Goal: Task Accomplishment & Management: Complete application form

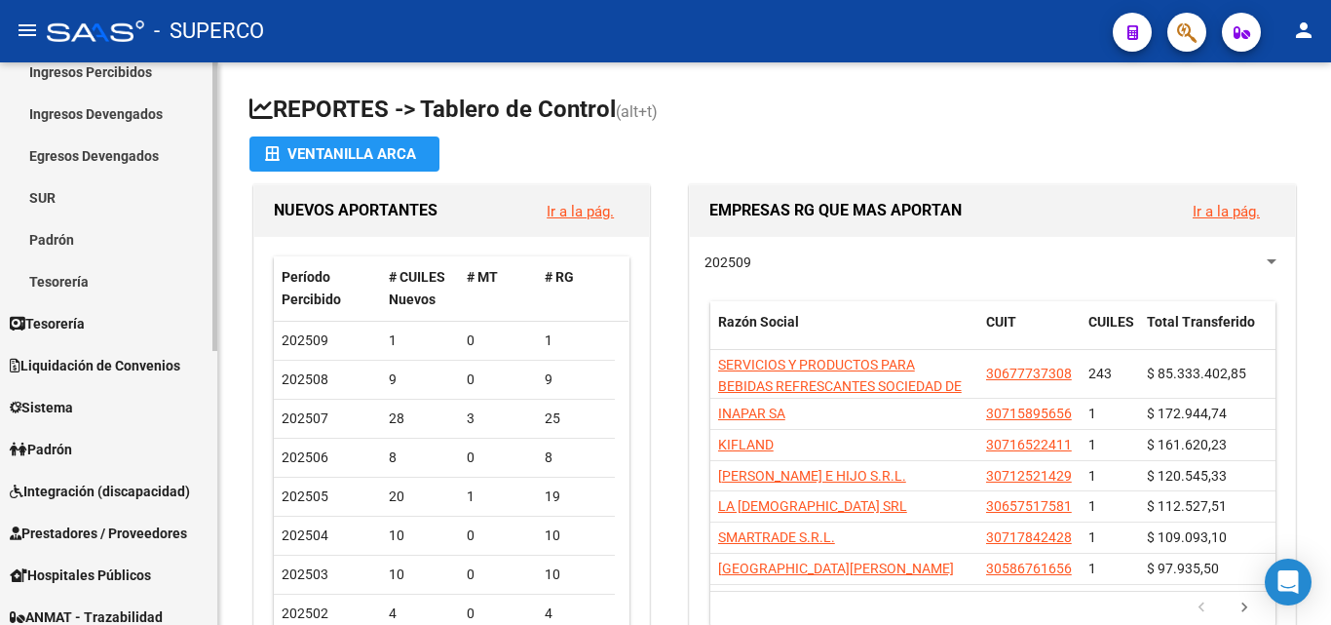
scroll to position [145, 0]
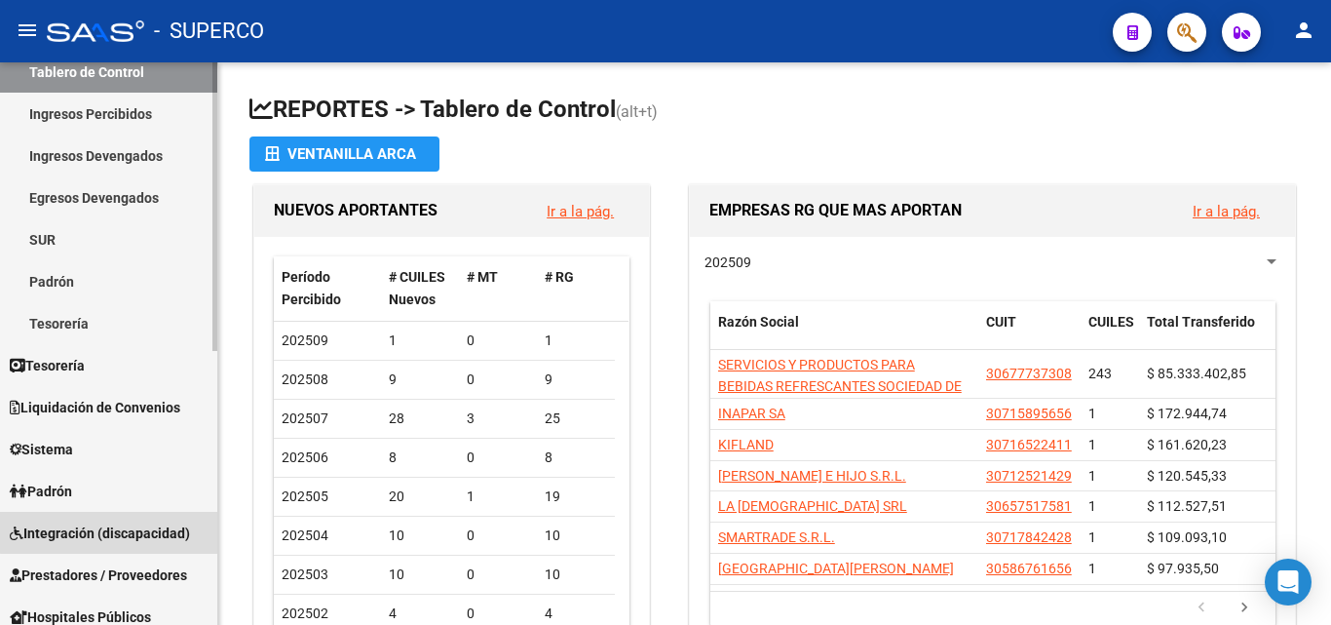
click at [122, 526] on span "Integración (discapacidad)" at bounding box center [100, 532] width 180 height 21
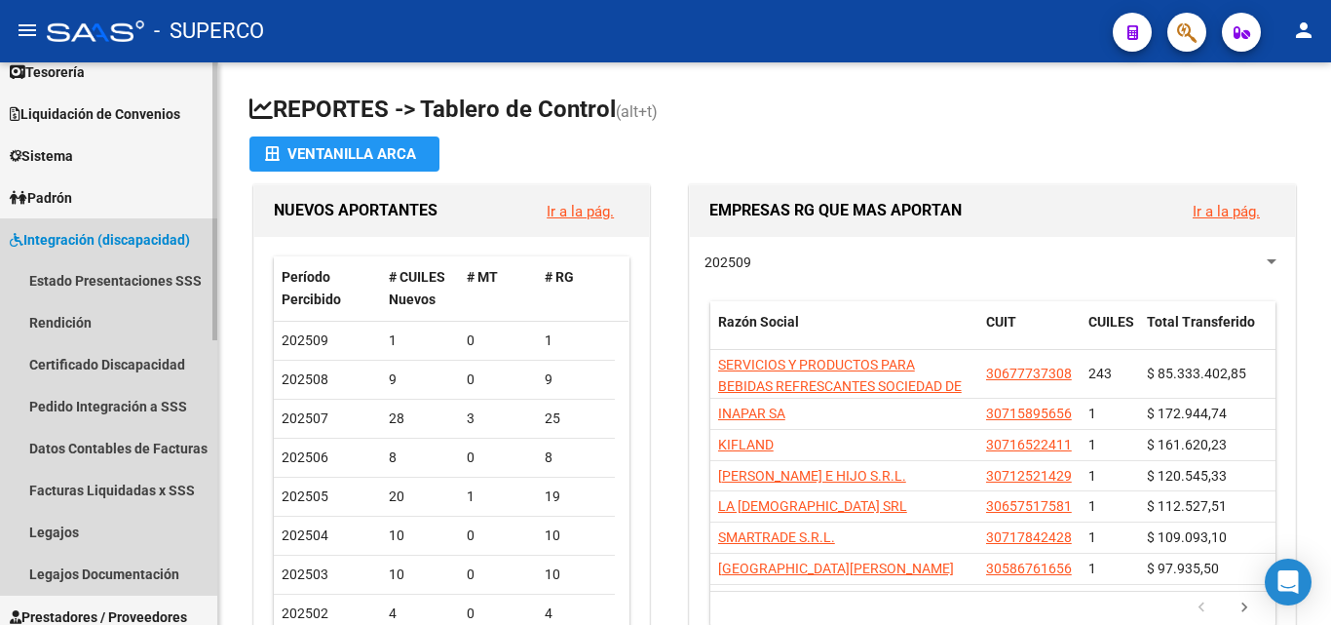
click at [116, 233] on span "Integración (discapacidad)" at bounding box center [100, 239] width 180 height 21
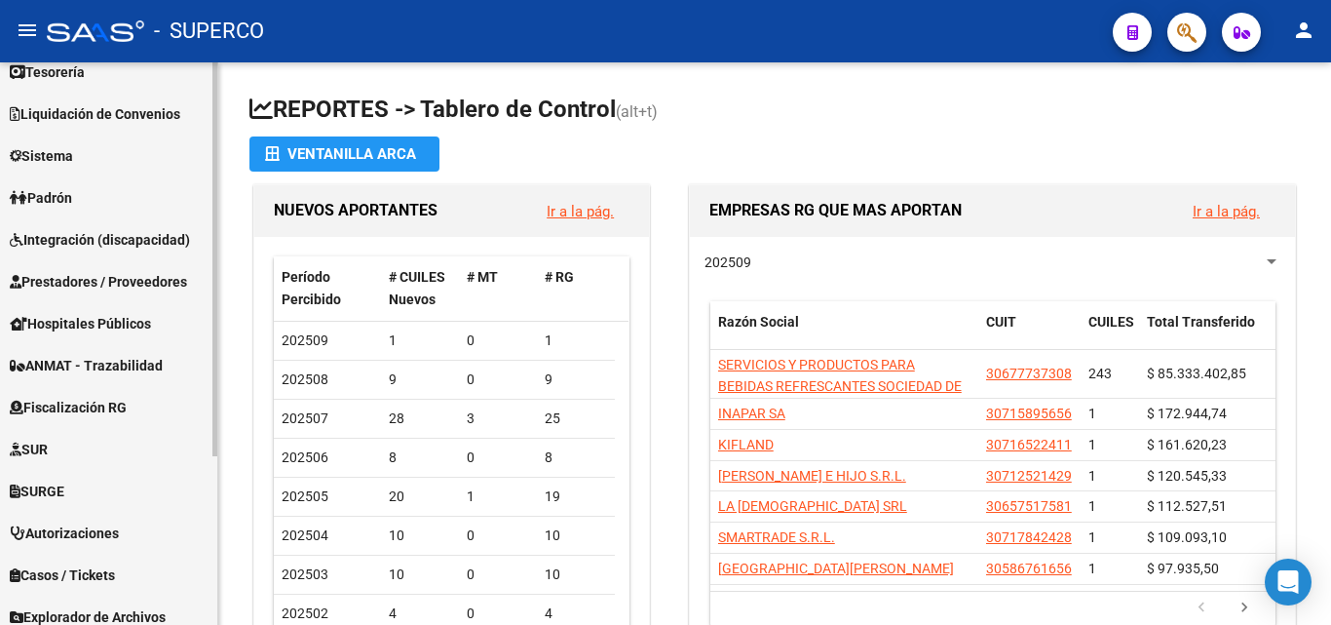
click at [100, 281] on span "Prestadores / Proveedores" at bounding box center [98, 281] width 177 height 21
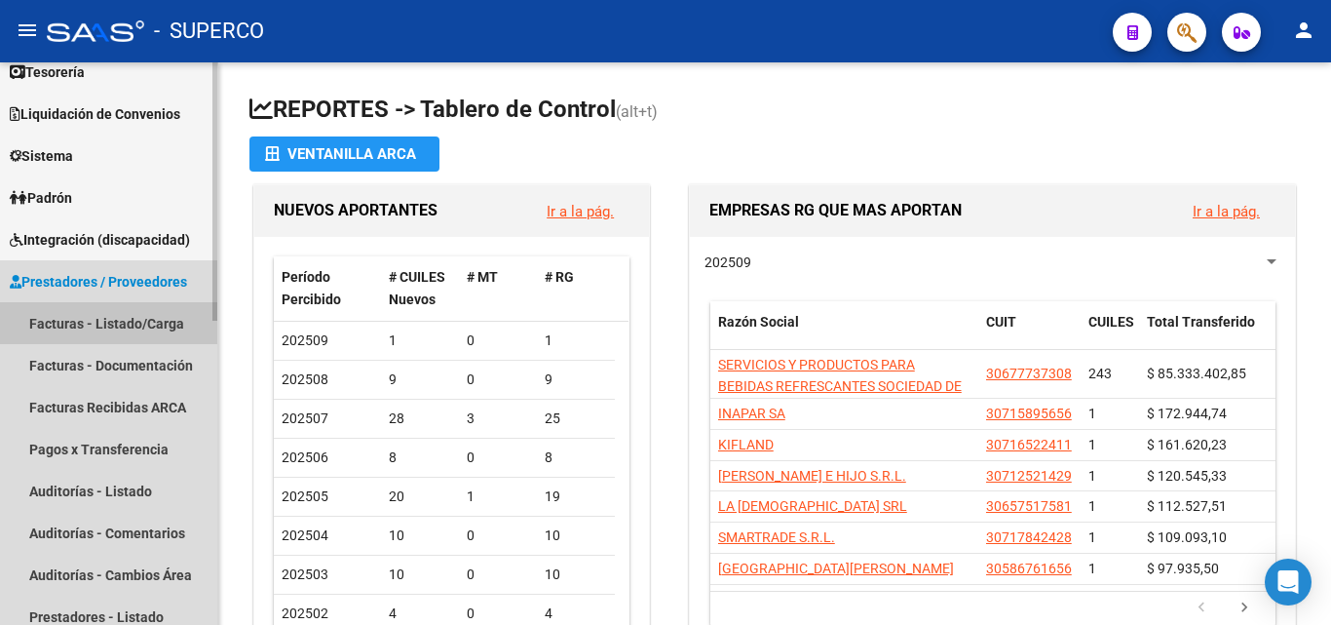
click at [84, 324] on link "Facturas - Listado/Carga" at bounding box center [108, 323] width 217 height 42
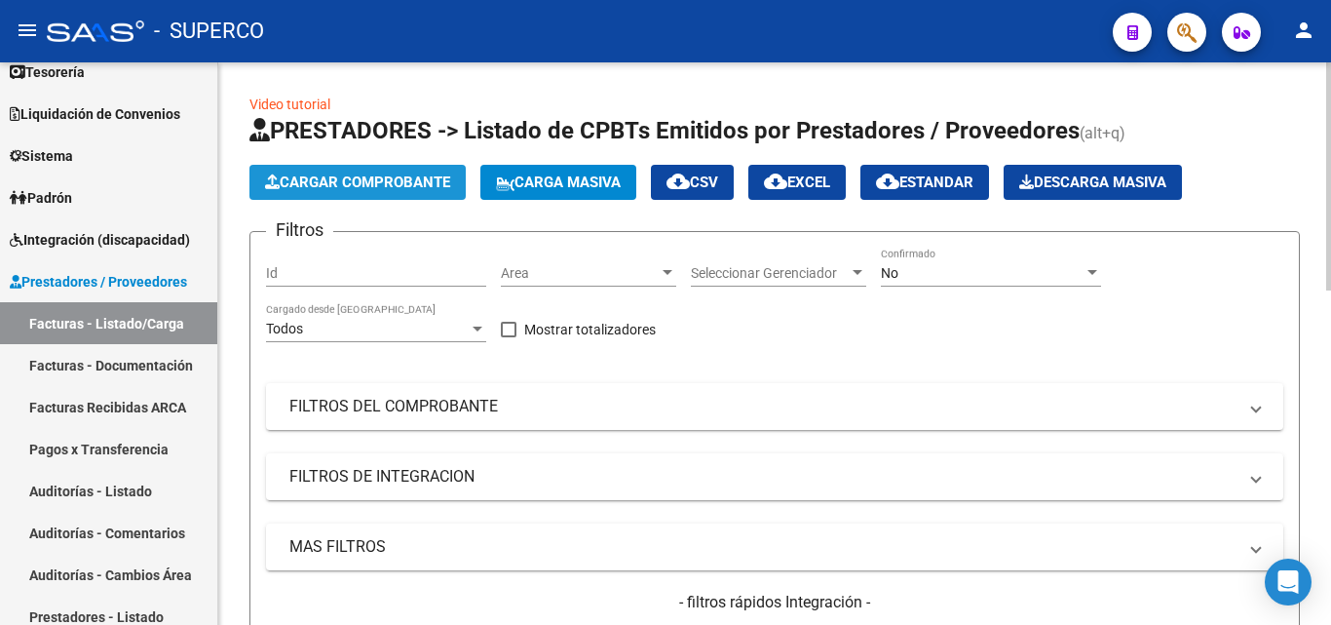
click at [409, 176] on span "Cargar Comprobante" at bounding box center [357, 182] width 185 height 18
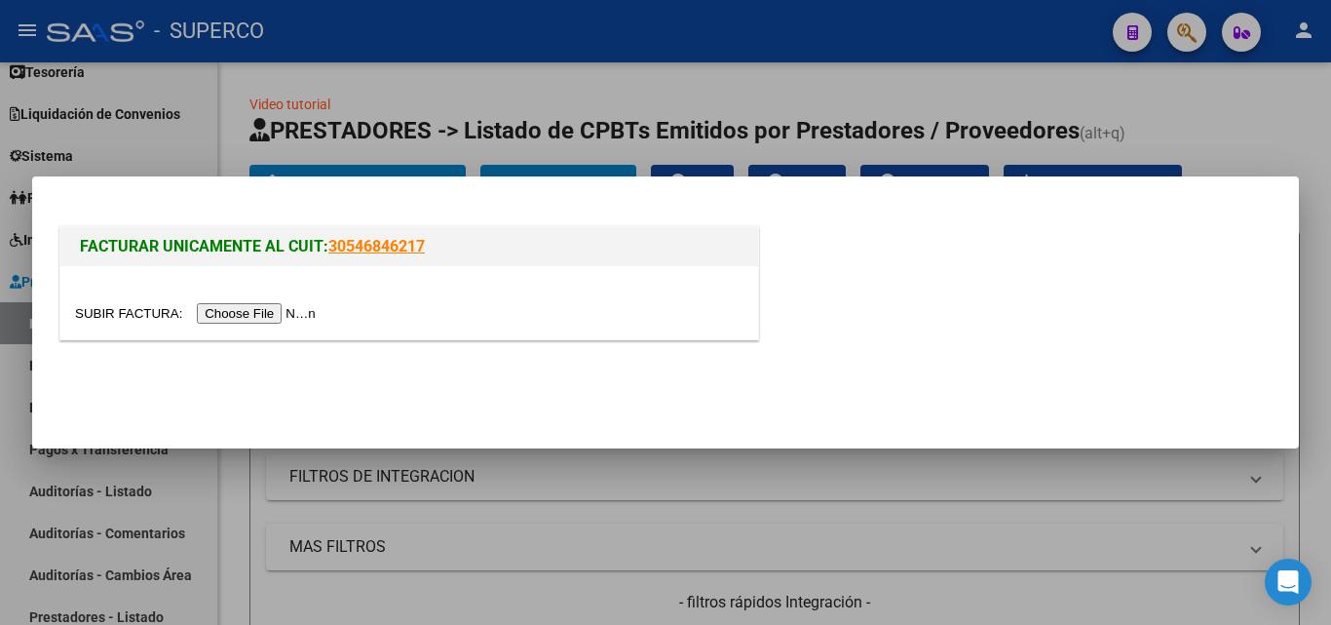
click at [299, 318] on input "file" at bounding box center [198, 313] width 247 height 20
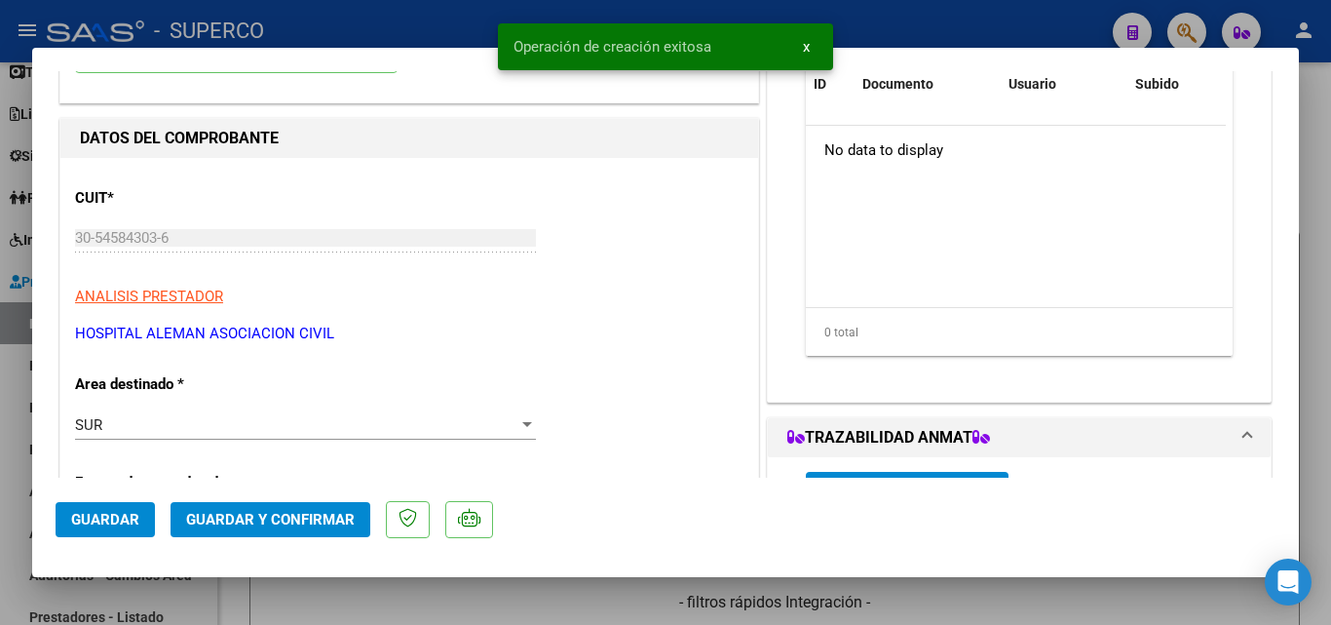
scroll to position [292, 0]
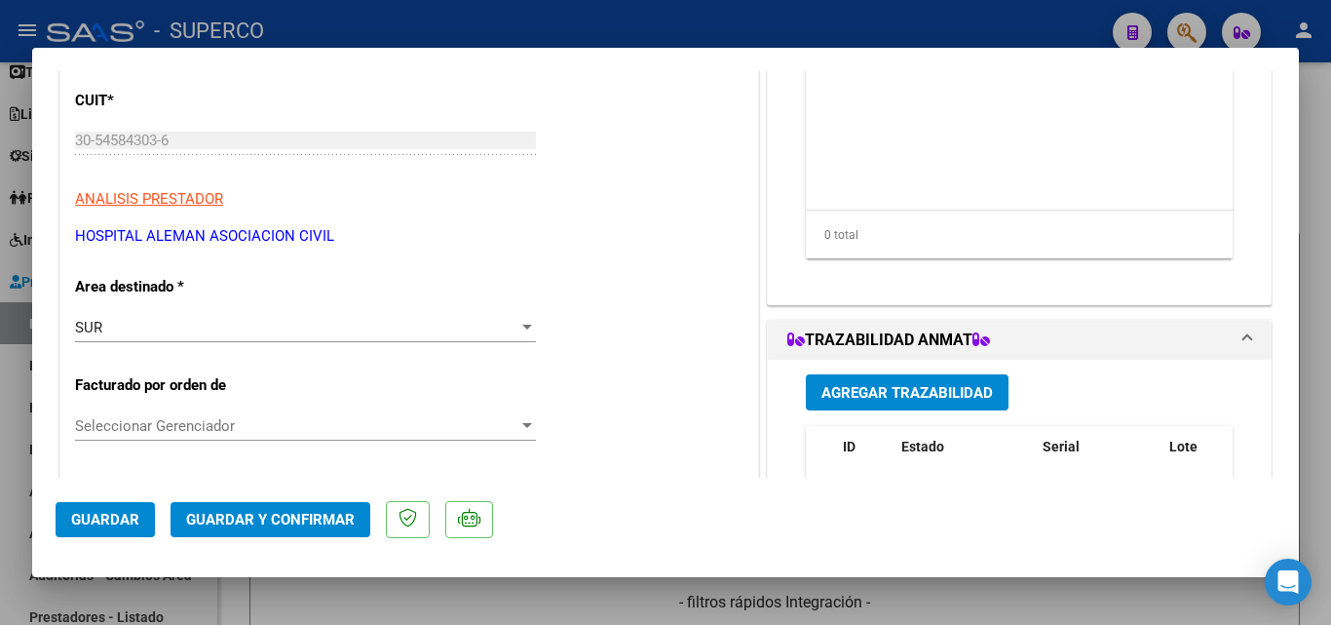
click at [127, 329] on div "SUR" at bounding box center [296, 328] width 443 height 18
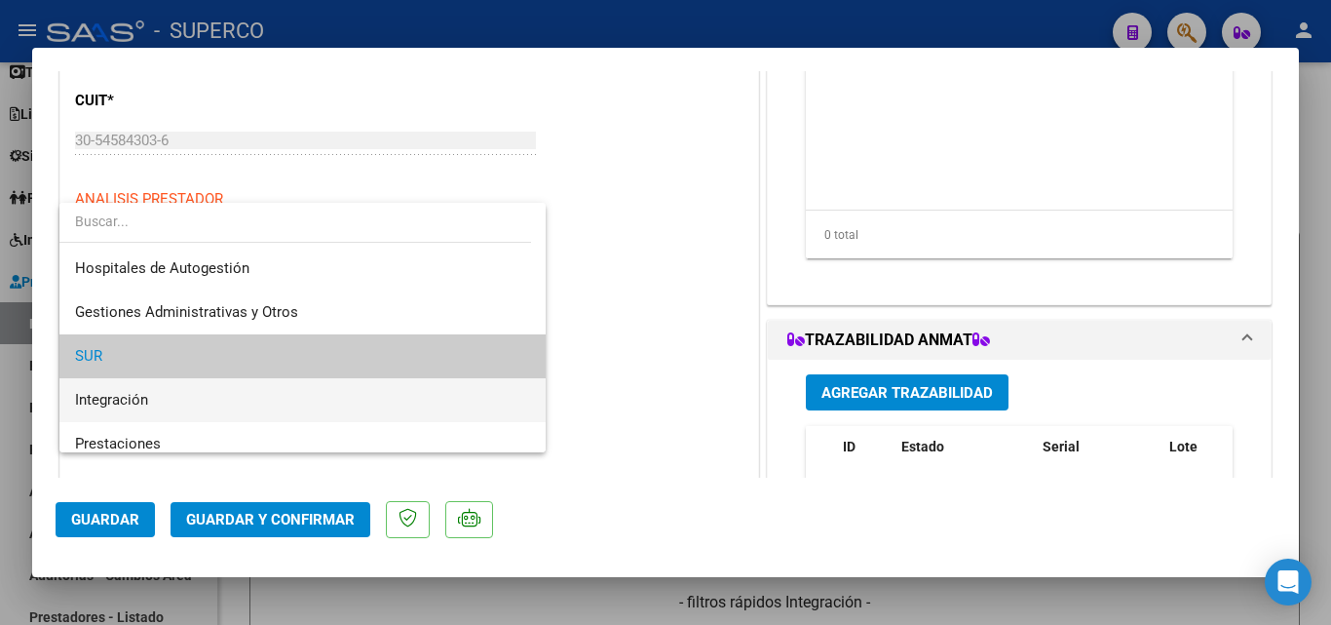
scroll to position [97, 0]
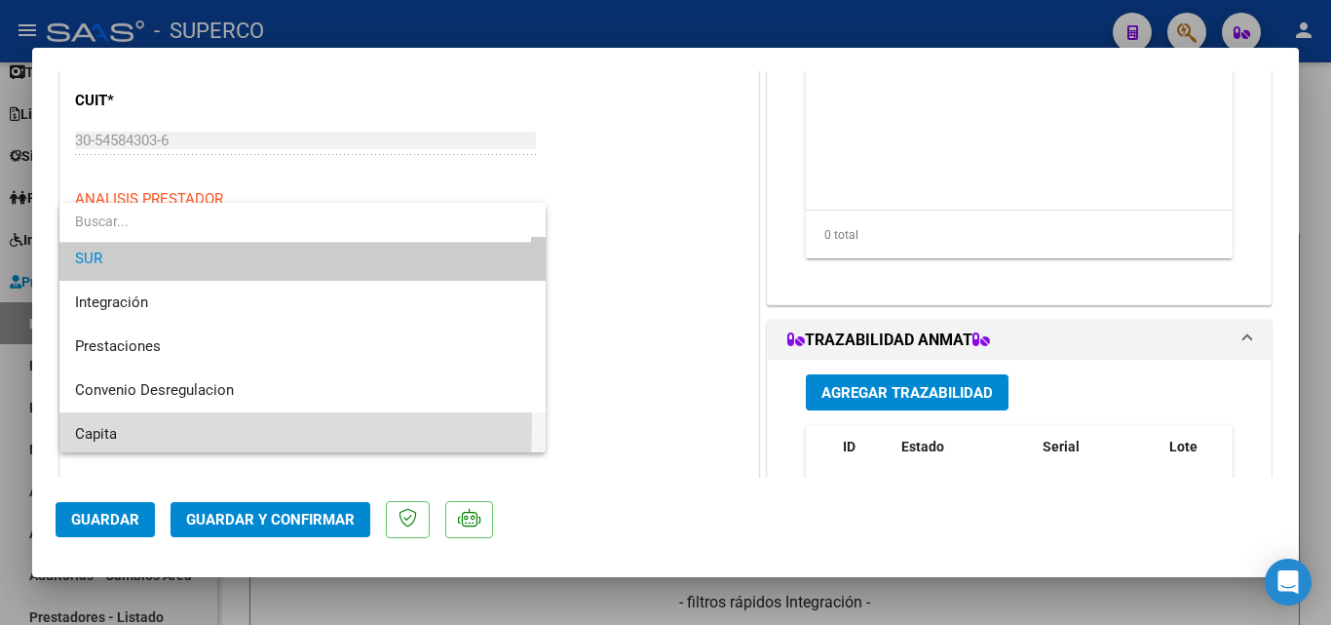
click at [124, 427] on span "Capita" at bounding box center [302, 434] width 455 height 44
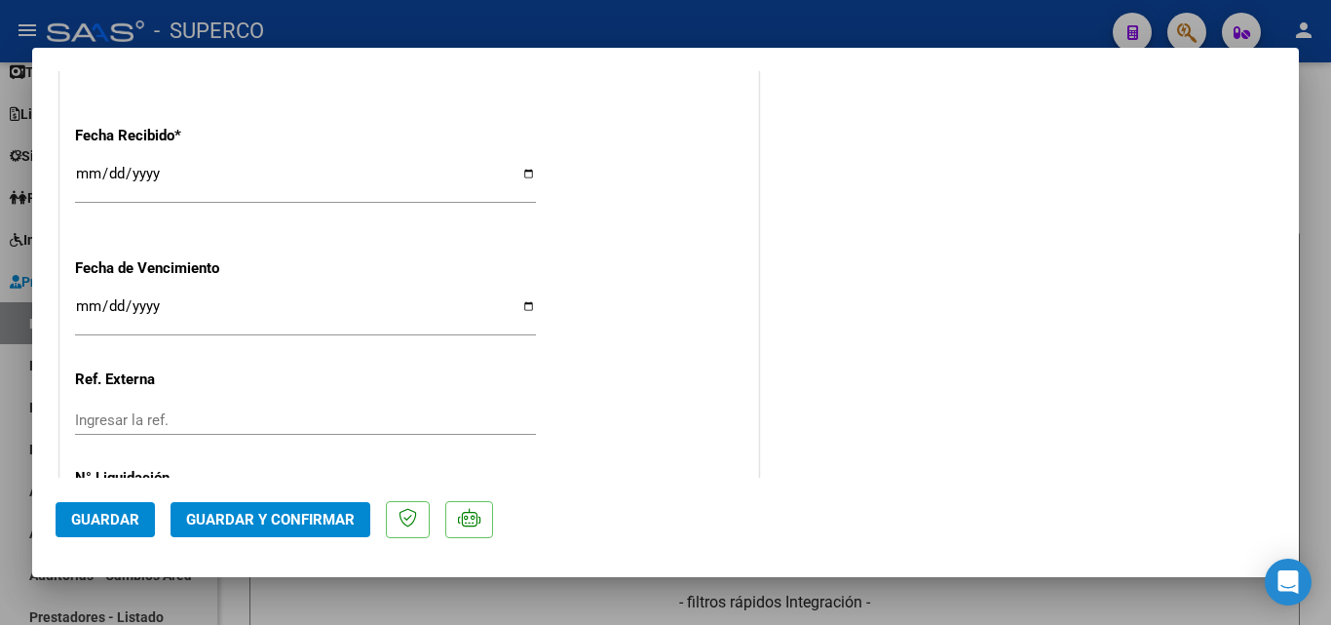
scroll to position [1361, 0]
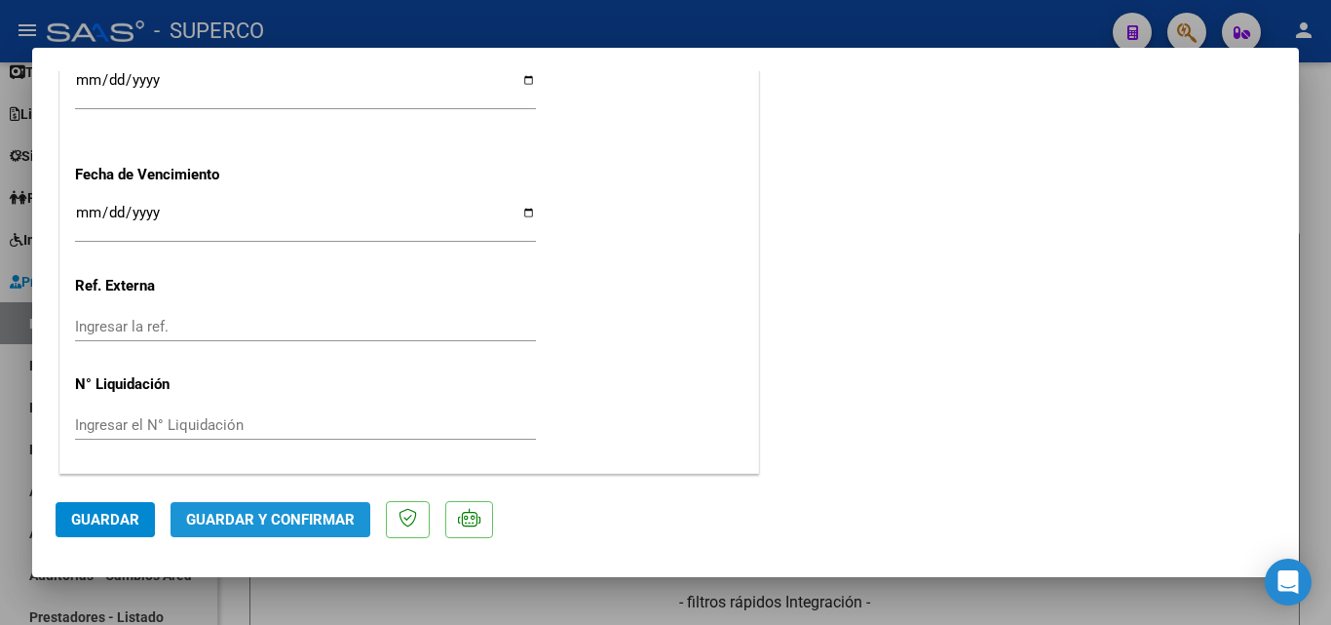
click at [298, 516] on span "Guardar y Confirmar" at bounding box center [270, 520] width 169 height 18
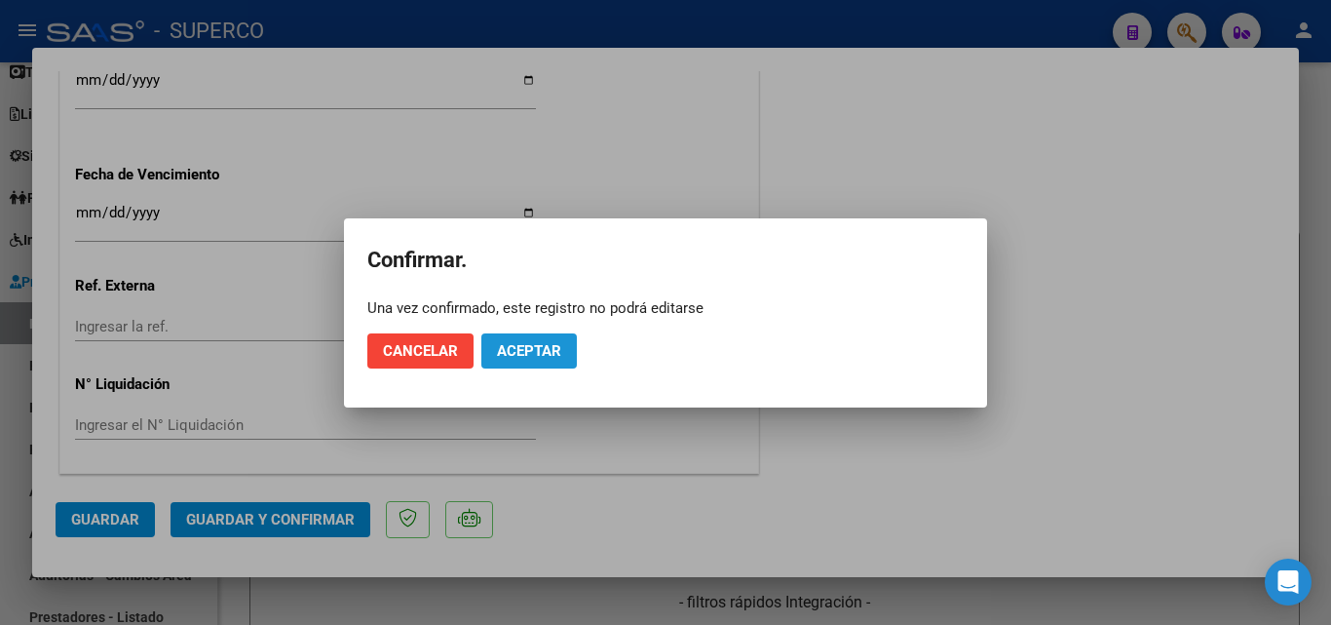
click at [534, 348] on span "Aceptar" at bounding box center [529, 351] width 64 height 18
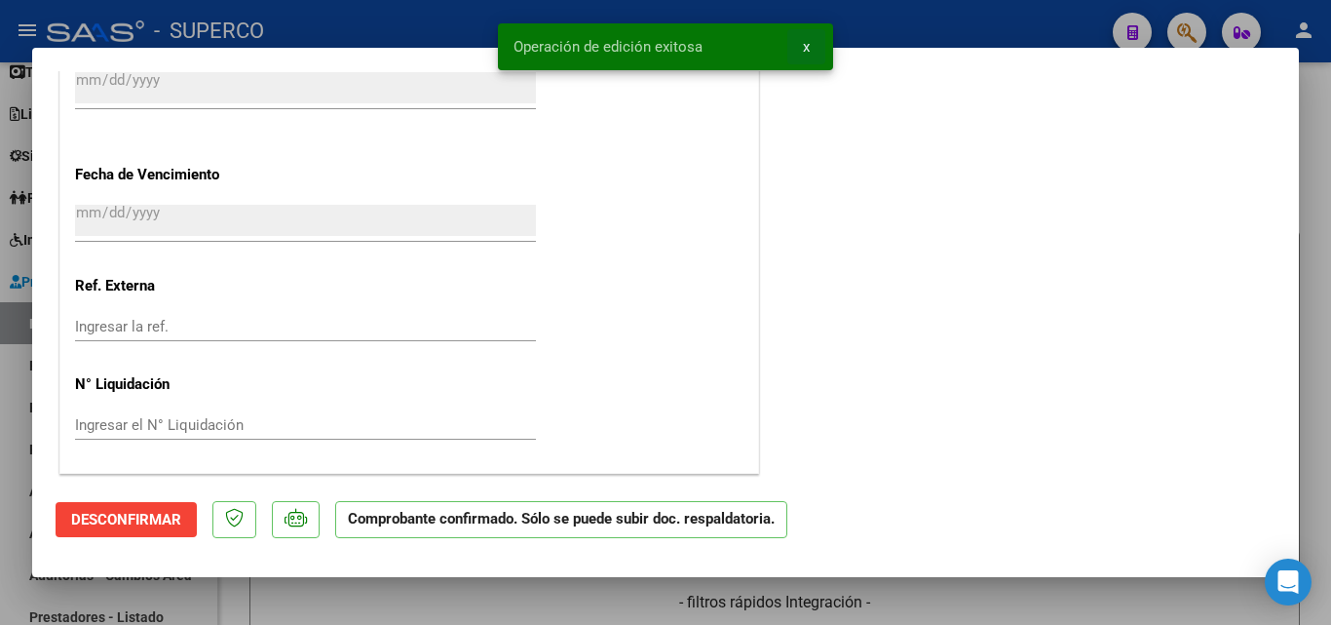
click at [810, 48] on button "x" at bounding box center [806, 46] width 38 height 35
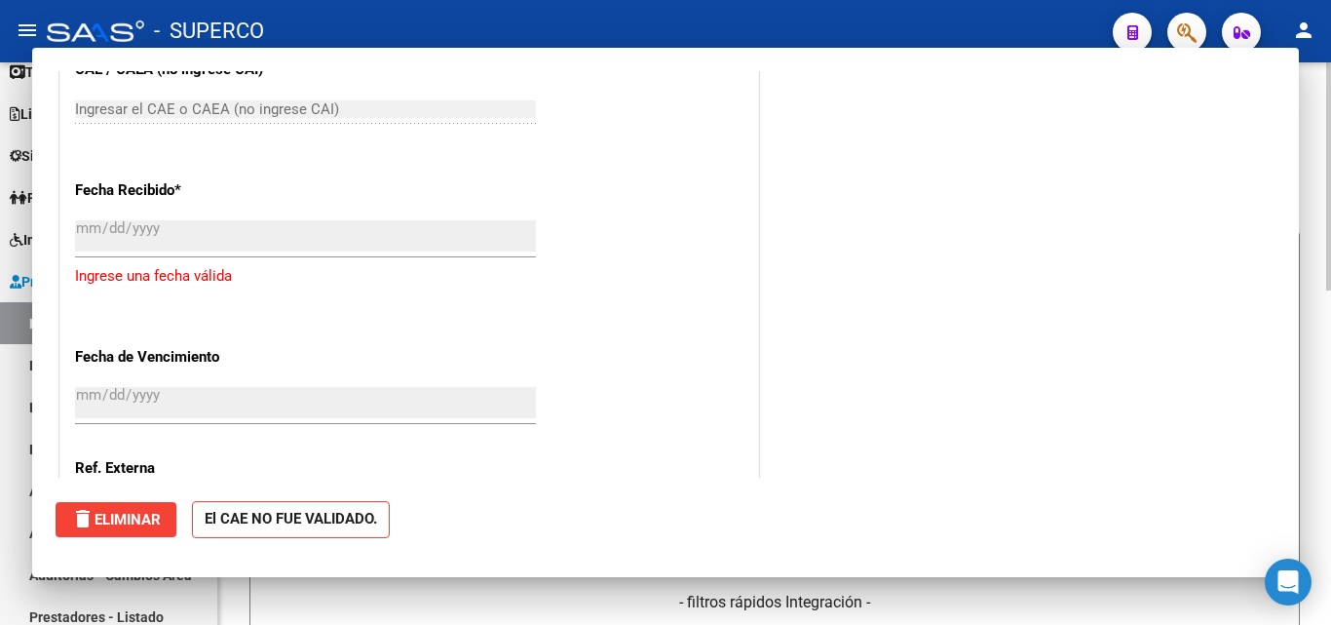
scroll to position [0, 0]
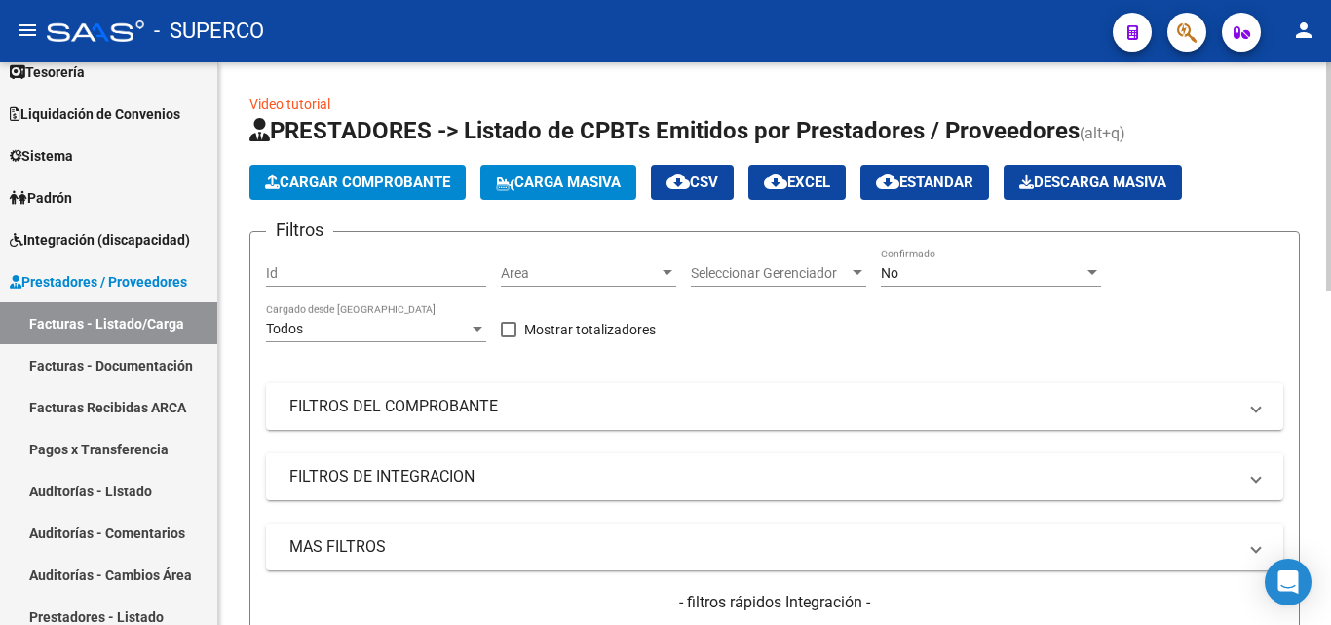
click at [905, 276] on div "No" at bounding box center [982, 273] width 203 height 17
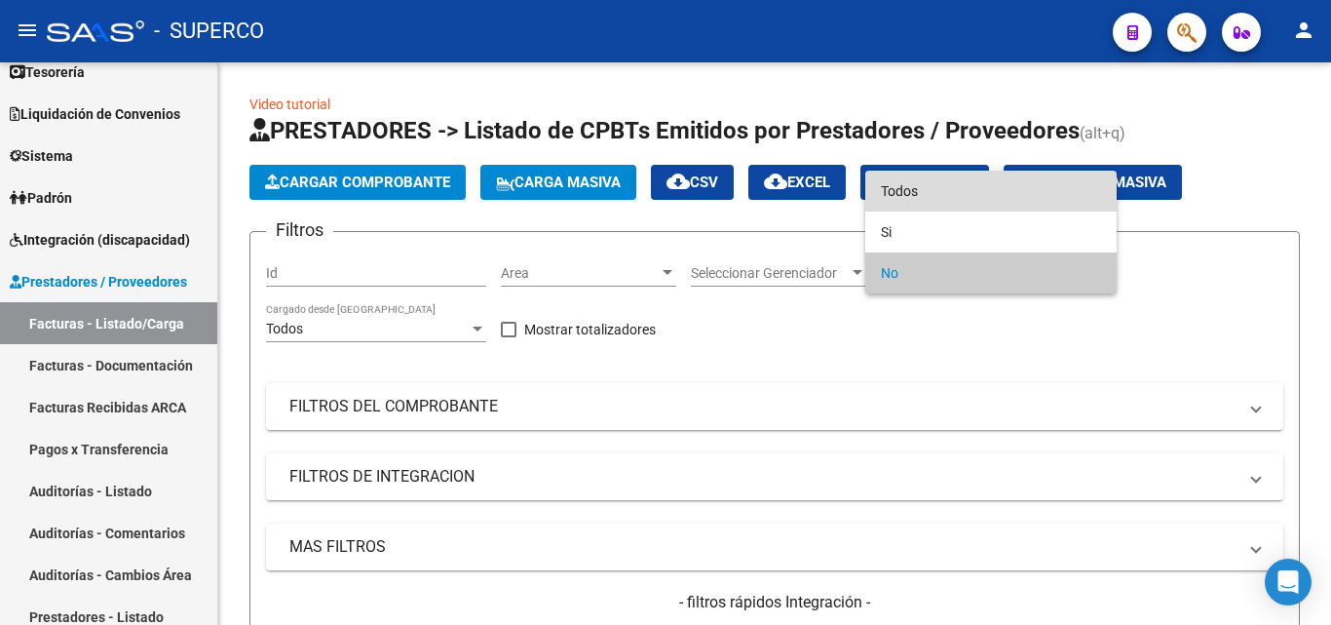
click at [914, 189] on span "Todos" at bounding box center [991, 191] width 220 height 41
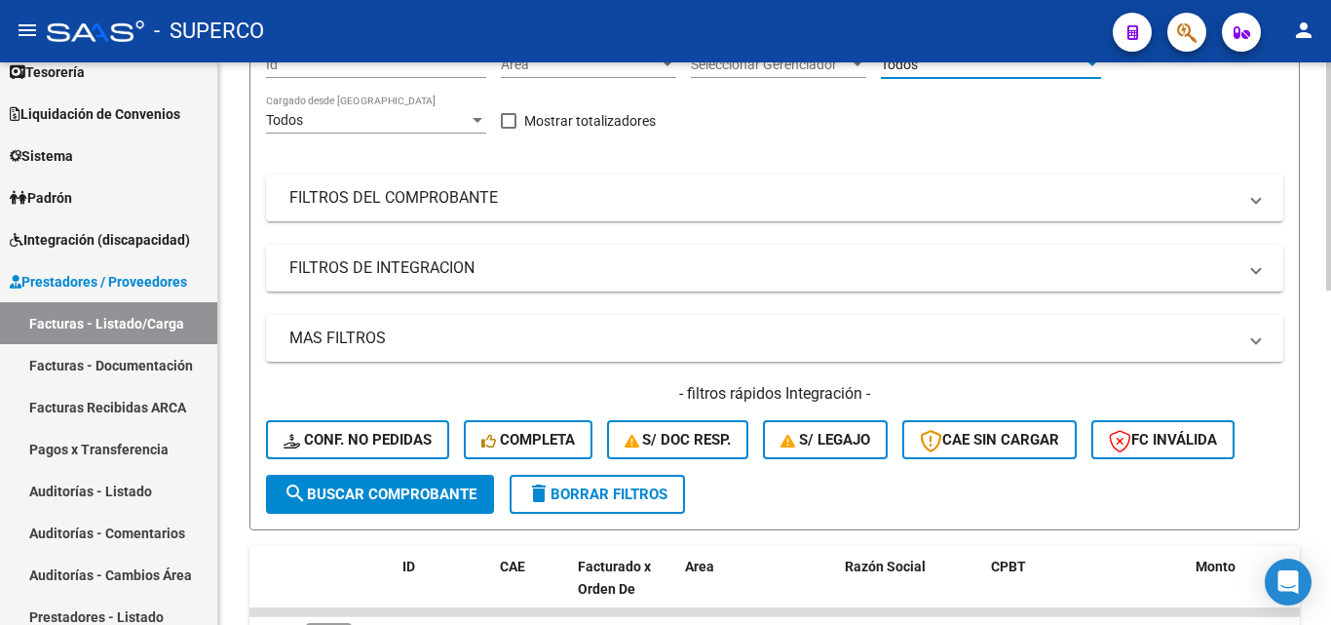
scroll to position [195, 0]
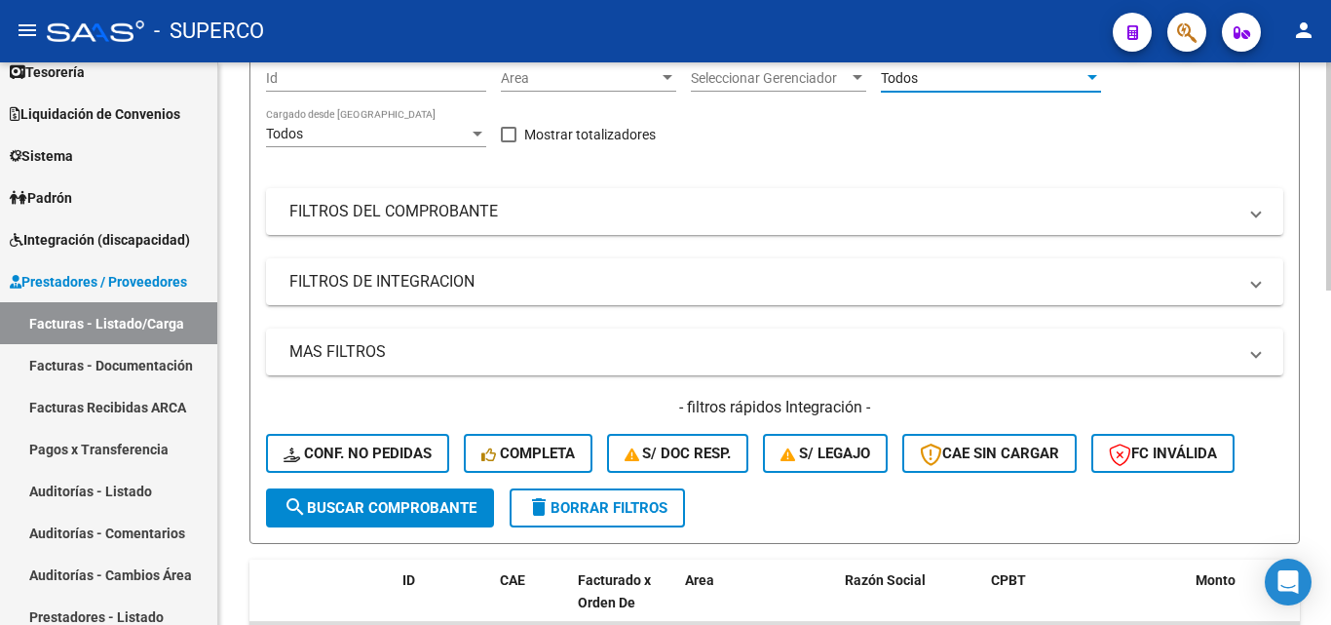
click at [370, 510] on span "search Buscar Comprobante" at bounding box center [380, 508] width 193 height 18
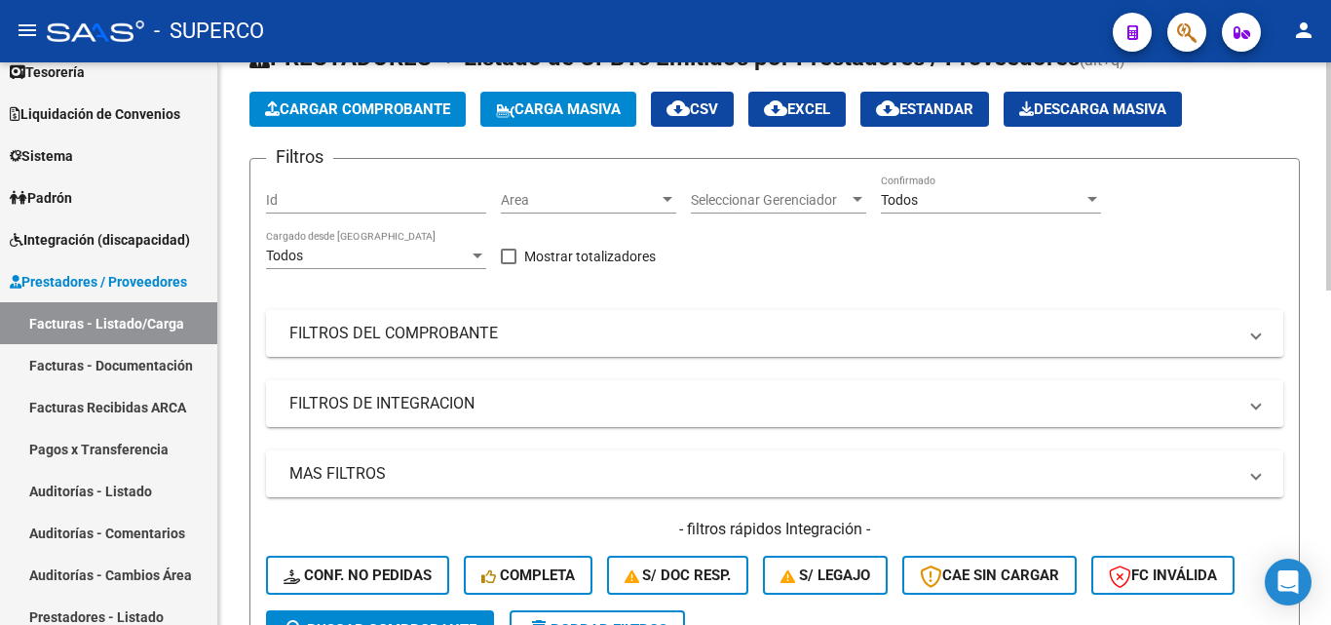
scroll to position [0, 0]
